Goal: Task Accomplishment & Management: Complete application form

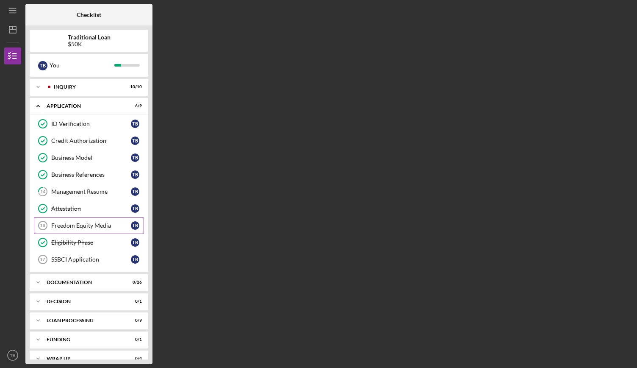
scroll to position [9, 0]
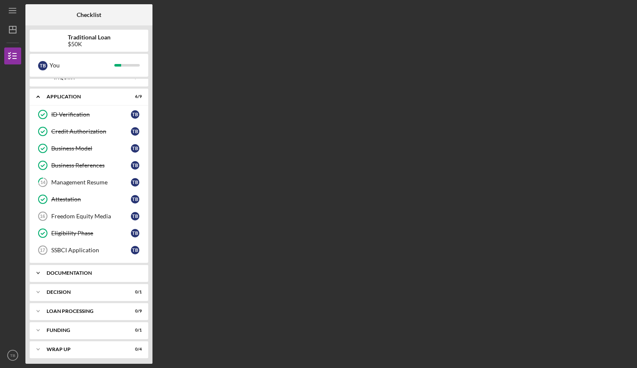
click at [104, 270] on div "Documentation" at bounding box center [92, 272] width 91 height 5
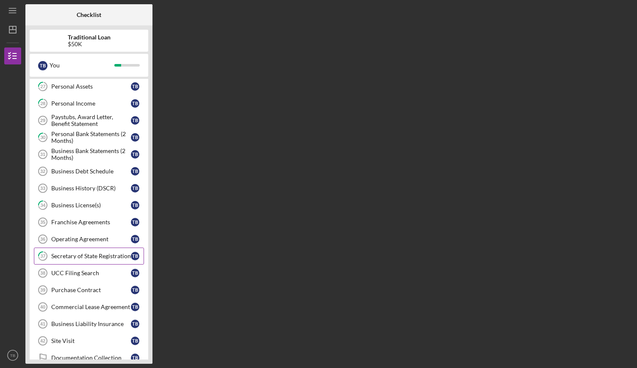
scroll to position [363, 0]
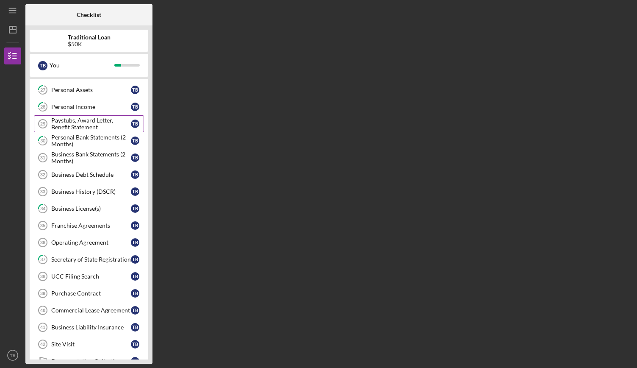
click at [88, 122] on div "Paystubs, Award Letter, Benefit Statement" at bounding box center [91, 124] width 80 height 14
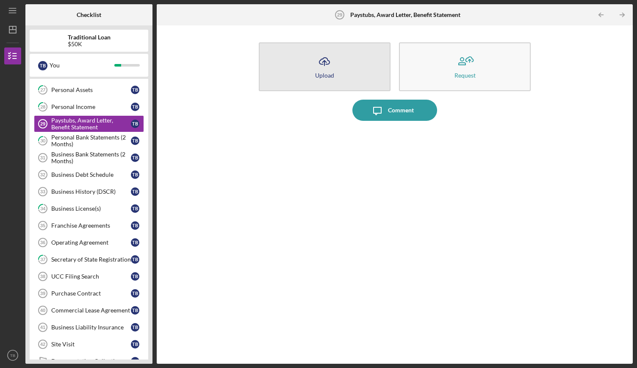
click at [329, 59] on icon "Icon/Upload" at bounding box center [324, 61] width 21 height 21
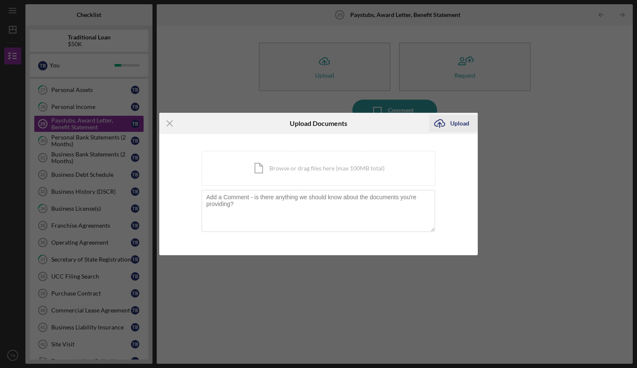
click at [448, 127] on icon "Icon/Upload" at bounding box center [439, 123] width 21 height 21
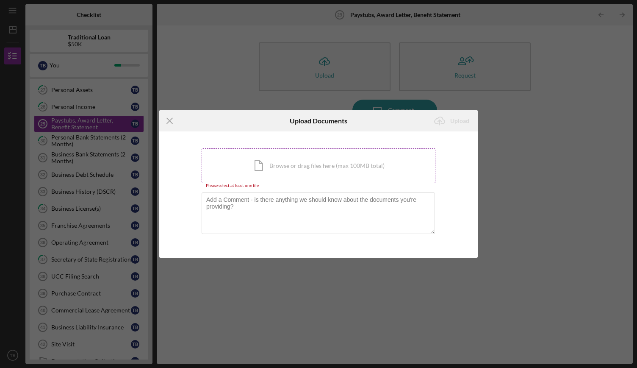
click at [342, 169] on div "Icon/Document Browse or drag files here (max 100MB total) Tap to choose files o…" at bounding box center [319, 165] width 234 height 35
drag, startPoint x: 567, startPoint y: 0, endPoint x: 536, endPoint y: 114, distance: 117.6
click at [536, 115] on div "Icon/Menu Close Upload Documents Icon/Upload Upload You're uploading documents …" at bounding box center [318, 184] width 637 height 368
click at [280, 162] on div "Icon/Document Browse or drag files here (max 100MB total) Tap to choose files o…" at bounding box center [319, 165] width 234 height 35
click at [173, 122] on icon "Icon/Menu Close" at bounding box center [169, 120] width 21 height 21
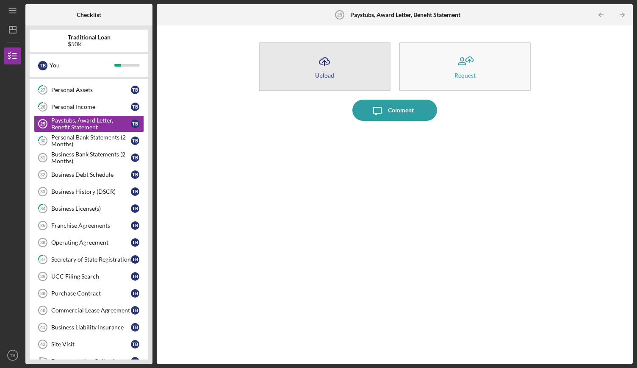
click at [324, 81] on button "Icon/Upload Upload" at bounding box center [325, 66] width 132 height 49
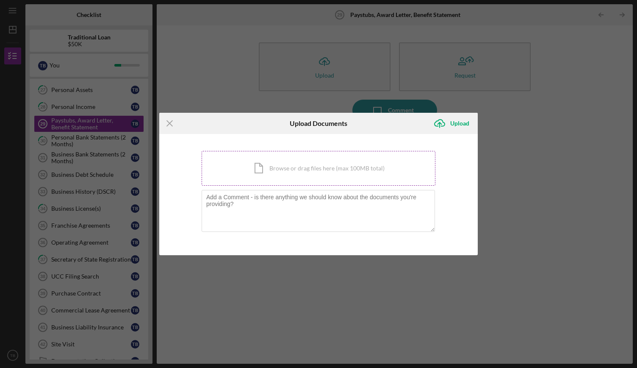
click at [339, 180] on div "Icon/Document Browse or drag files here (max 100MB total) Tap to choose files o…" at bounding box center [319, 168] width 234 height 35
click at [599, 103] on div "Icon/Menu Close Upload Documents Icon/Upload Upload You're uploading documents …" at bounding box center [318, 184] width 637 height 368
click at [172, 126] on line at bounding box center [170, 124] width 6 height 6
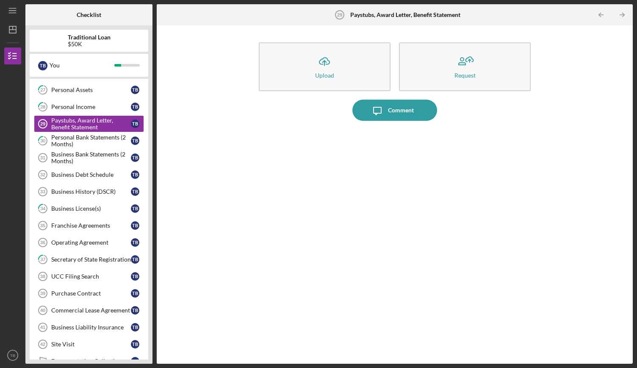
drag, startPoint x: 622, startPoint y: 170, endPoint x: 610, endPoint y: 164, distance: 13.3
click at [621, 167] on div "Icon/Upload Upload Request Icon/Message Comment" at bounding box center [395, 195] width 468 height 330
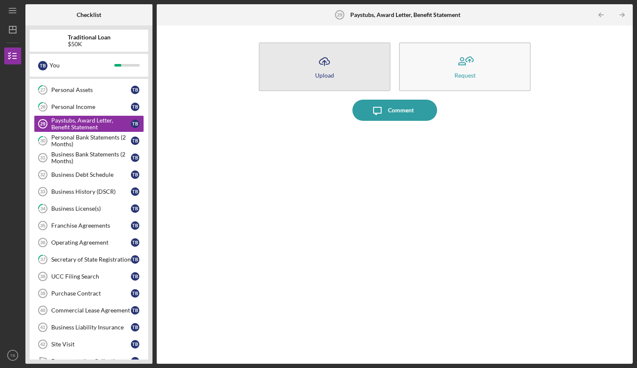
click at [345, 86] on button "Icon/Upload Upload" at bounding box center [325, 66] width 132 height 49
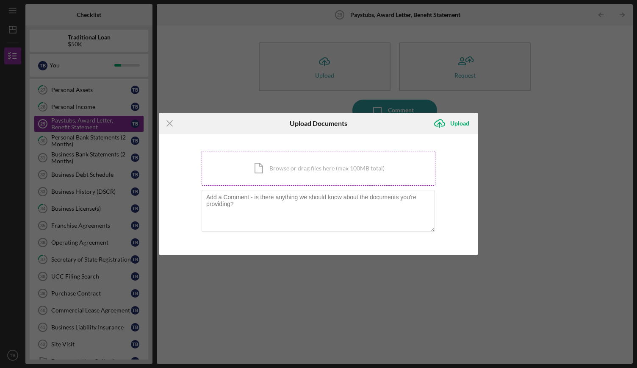
click at [297, 164] on div "Icon/Document Browse or drag files here (max 100MB total) Tap to choose files o…" at bounding box center [319, 168] width 234 height 35
click at [164, 126] on icon "Icon/Menu Close" at bounding box center [169, 123] width 21 height 21
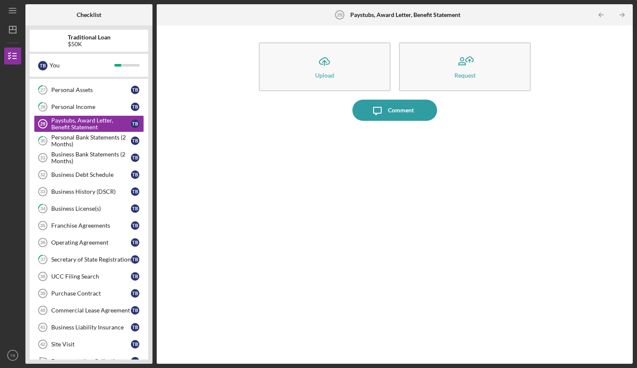
drag, startPoint x: 525, startPoint y: 105, endPoint x: 514, endPoint y: 112, distance: 12.7
click at [514, 112] on div "Icon/Message Comment" at bounding box center [395, 110] width 281 height 21
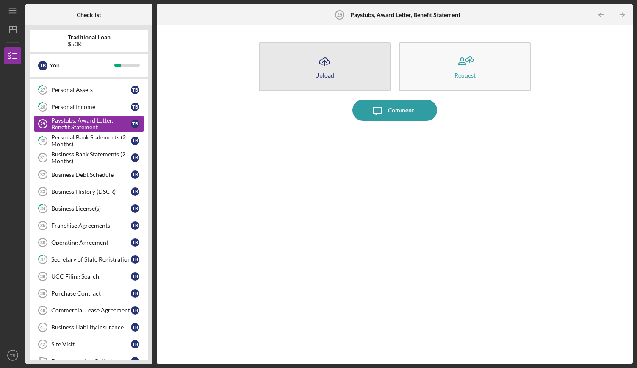
click at [331, 64] on icon "Icon/Upload" at bounding box center [324, 61] width 21 height 21
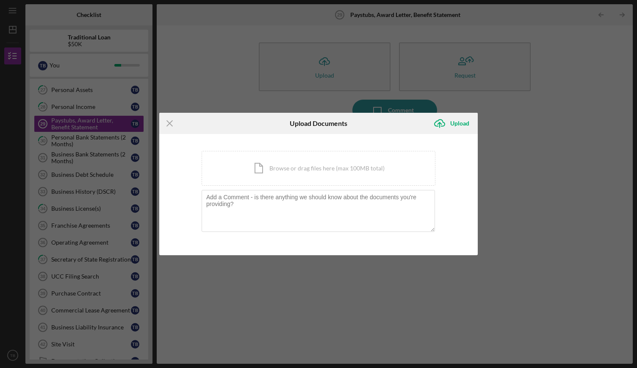
click at [281, 187] on div "You're uploading documents related to Paystubs, Award Letter, Benefit Statement…" at bounding box center [319, 194] width 234 height 87
click at [285, 168] on div "Icon/Document Browse or drag files here (max 100MB total) Tap to choose files o…" at bounding box center [319, 168] width 234 height 35
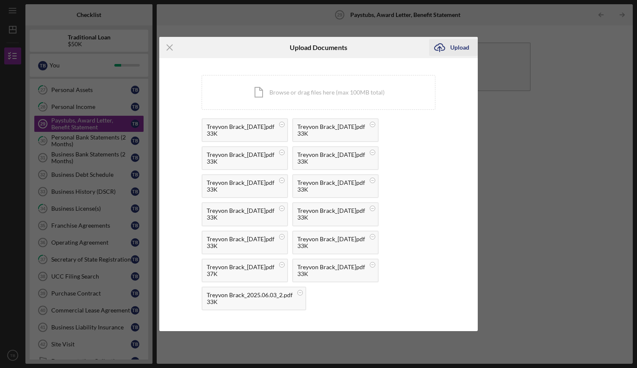
click at [440, 47] on g "submit" at bounding box center [440, 48] width 10 height 8
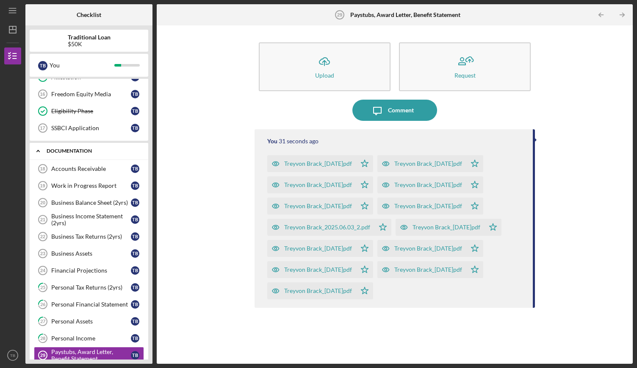
scroll to position [151, 0]
